Goal: Information Seeking & Learning: Learn about a topic

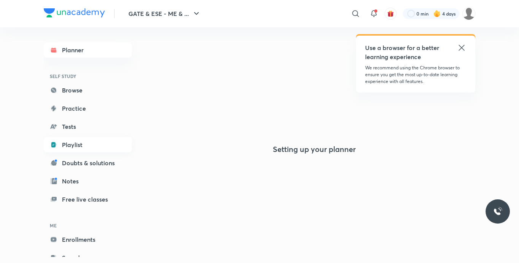
click at [62, 140] on link "Playlist" at bounding box center [88, 144] width 88 height 15
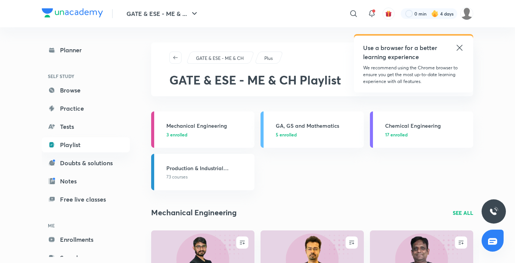
click at [455, 49] on icon at bounding box center [459, 47] width 9 height 9
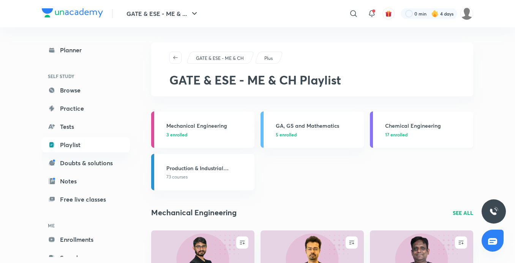
click at [404, 128] on h3 "Chemical Engineering" at bounding box center [427, 126] width 84 height 8
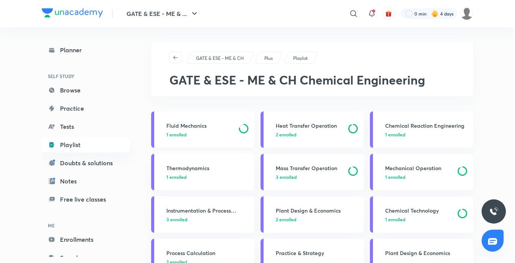
click at [199, 133] on p "1 enrolled" at bounding box center [200, 134] width 68 height 7
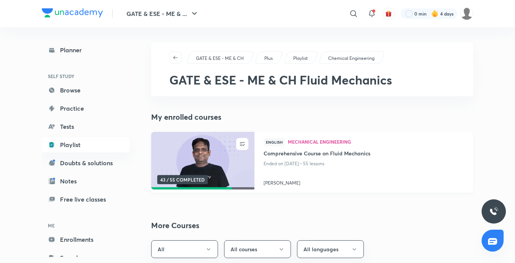
click at [205, 172] on img at bounding box center [202, 161] width 105 height 59
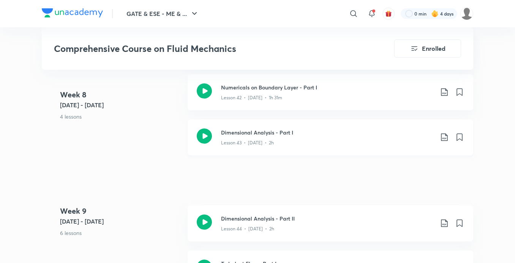
scroll to position [2596, 0]
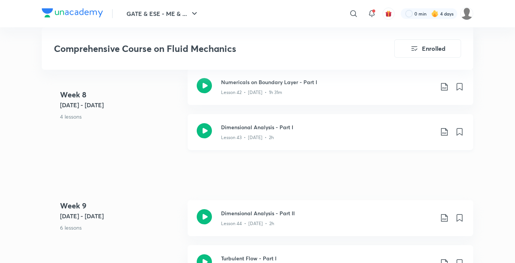
click at [271, 129] on h3 "Dimensional Analysis - Part I" at bounding box center [327, 127] width 213 height 8
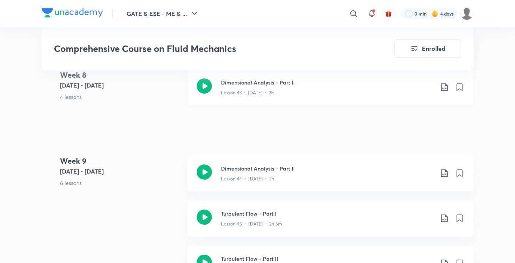
scroll to position [2641, 0]
click at [269, 174] on div "Lesson 44 • [DATE] • 2h" at bounding box center [327, 177] width 213 height 10
